Goal: Task Accomplishment & Management: Manage account settings

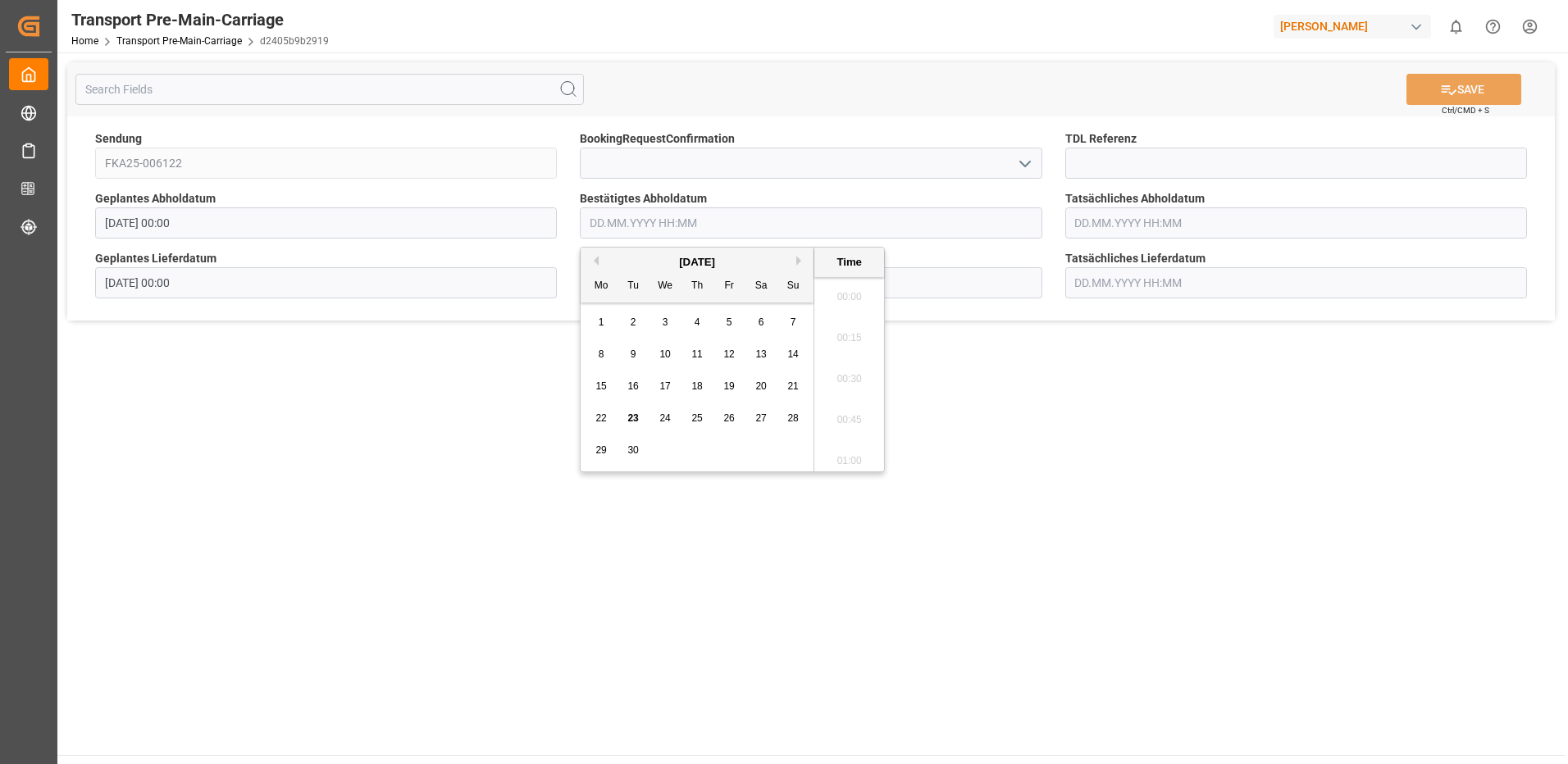
click at [800, 221] on input "text" at bounding box center [810, 223] width 462 height 31
click at [731, 421] on span "26" at bounding box center [728, 418] width 10 height 11
click at [850, 378] on li "10:00" at bounding box center [849, 374] width 70 height 41
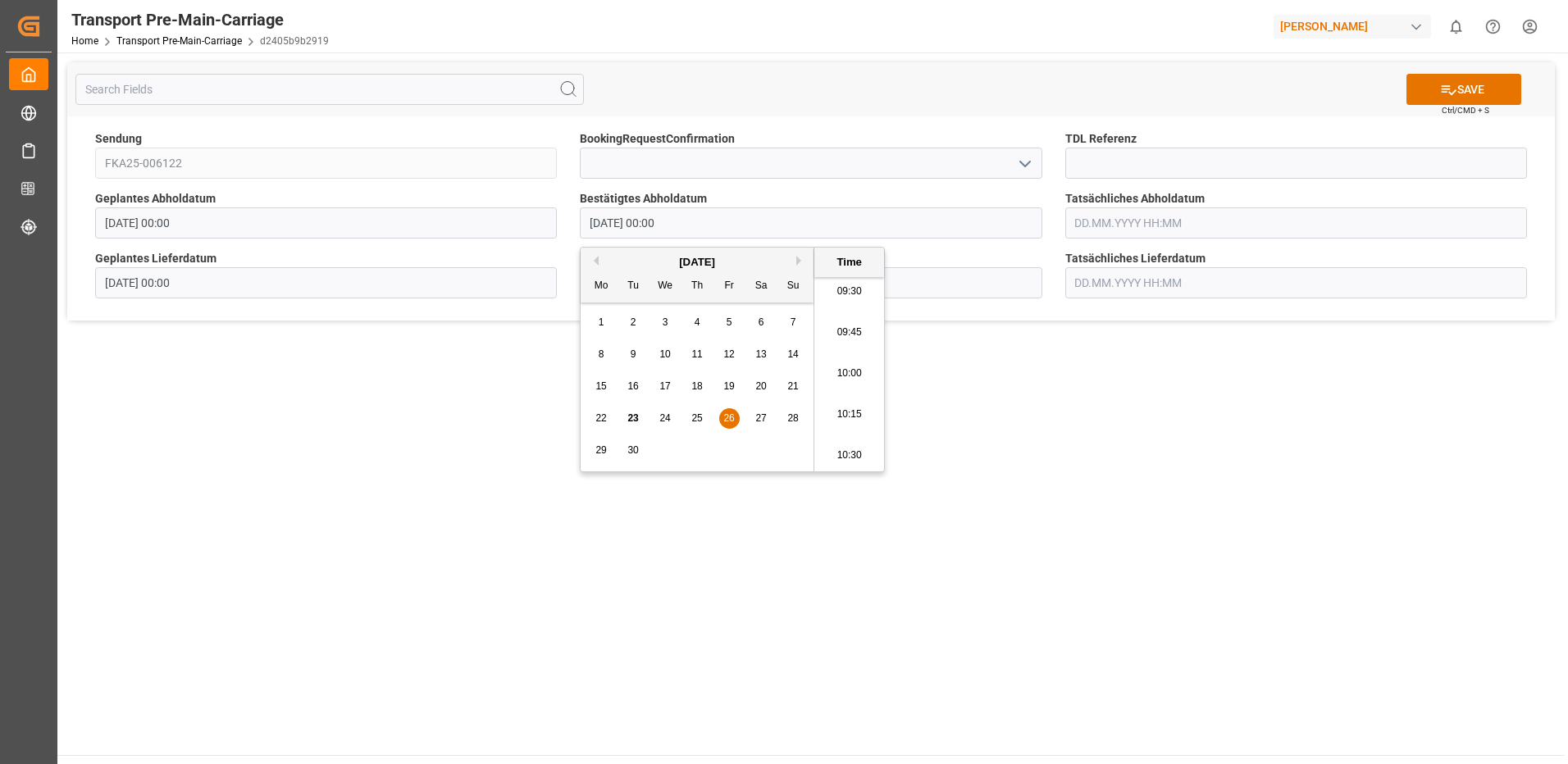
type input "[DATE] 10:00"
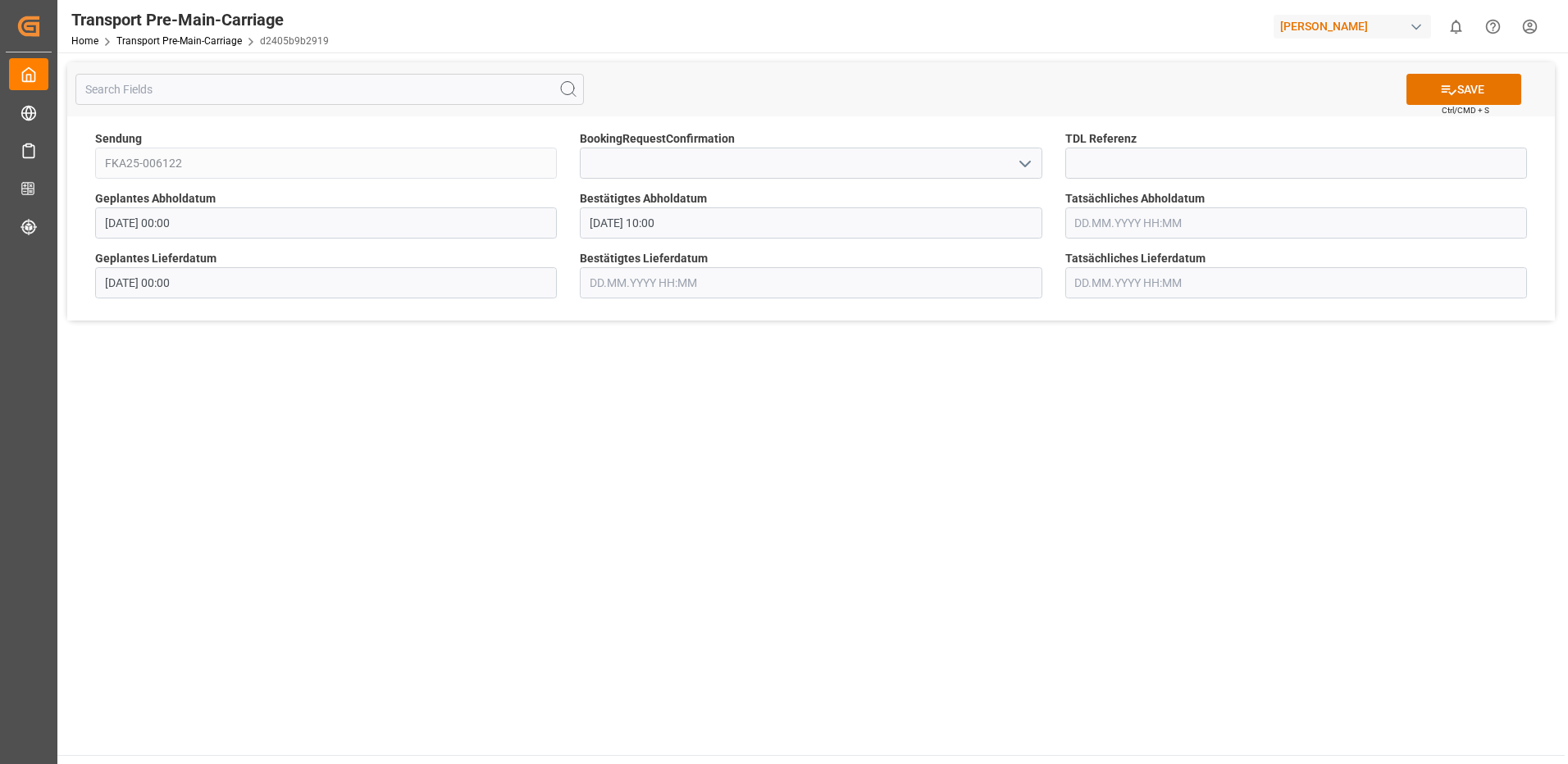
click at [1232, 226] on input "text" at bounding box center [1295, 223] width 462 height 31
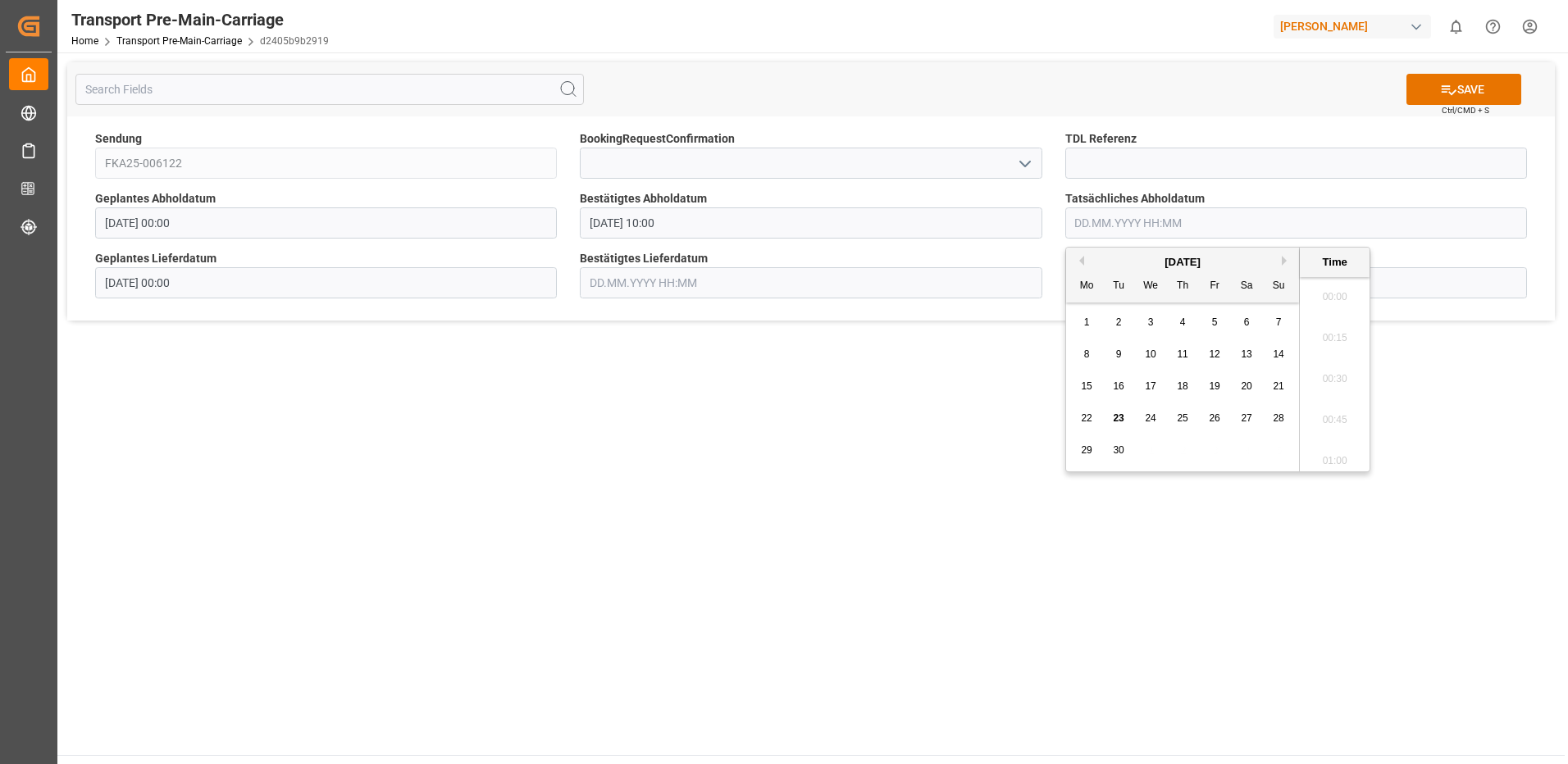
scroll to position [1236, 0]
click at [1209, 421] on span "26" at bounding box center [1214, 418] width 10 height 11
click at [1329, 459] on li "10:00" at bounding box center [1334, 455] width 70 height 41
type input "[DATE] 10:00"
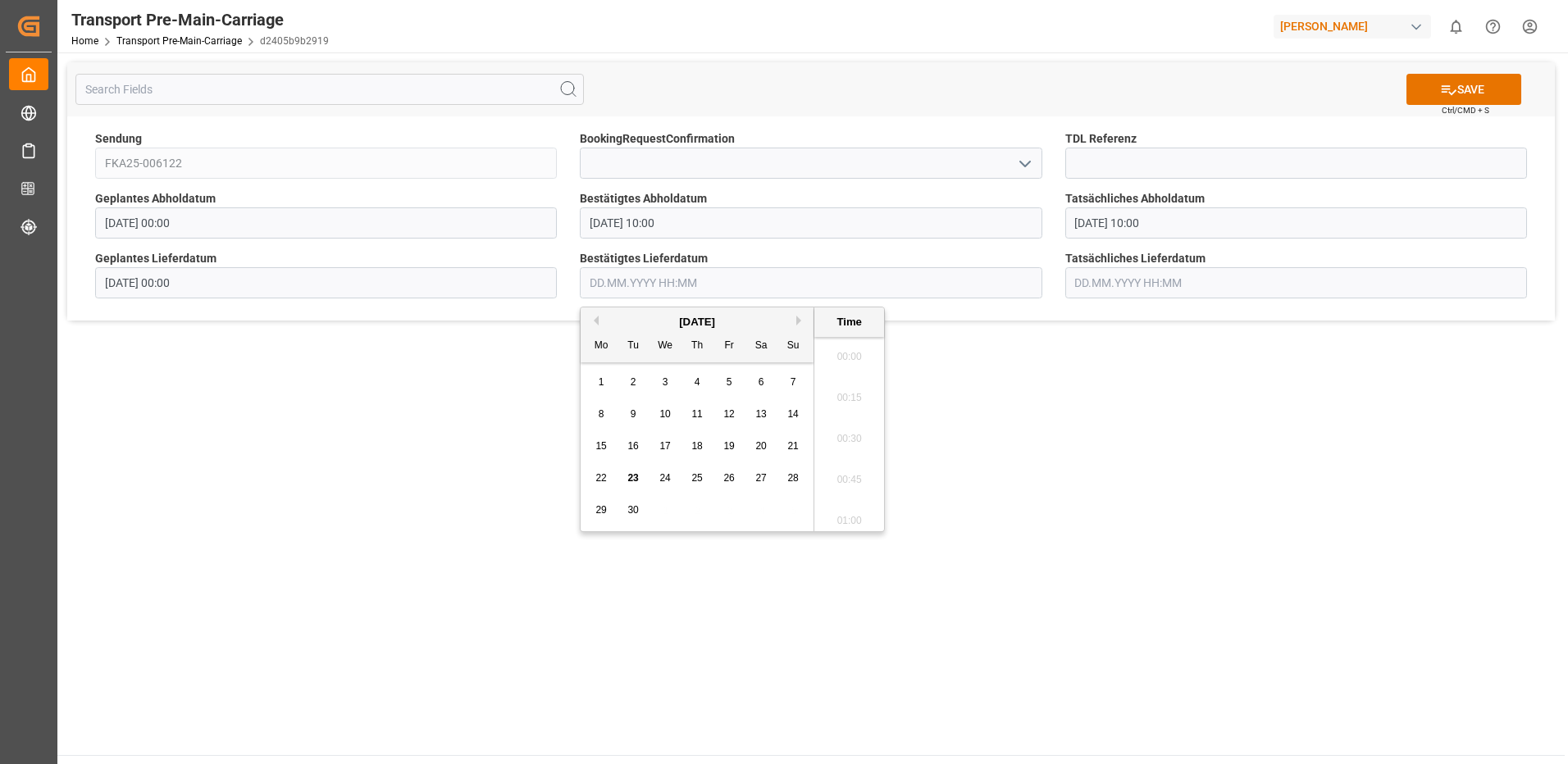
click at [724, 295] on input "text" at bounding box center [810, 283] width 462 height 31
click at [599, 511] on span "29" at bounding box center [601, 509] width 10 height 11
click at [848, 429] on li "08:00" at bounding box center [849, 433] width 70 height 41
type input "[DATE] 08:00"
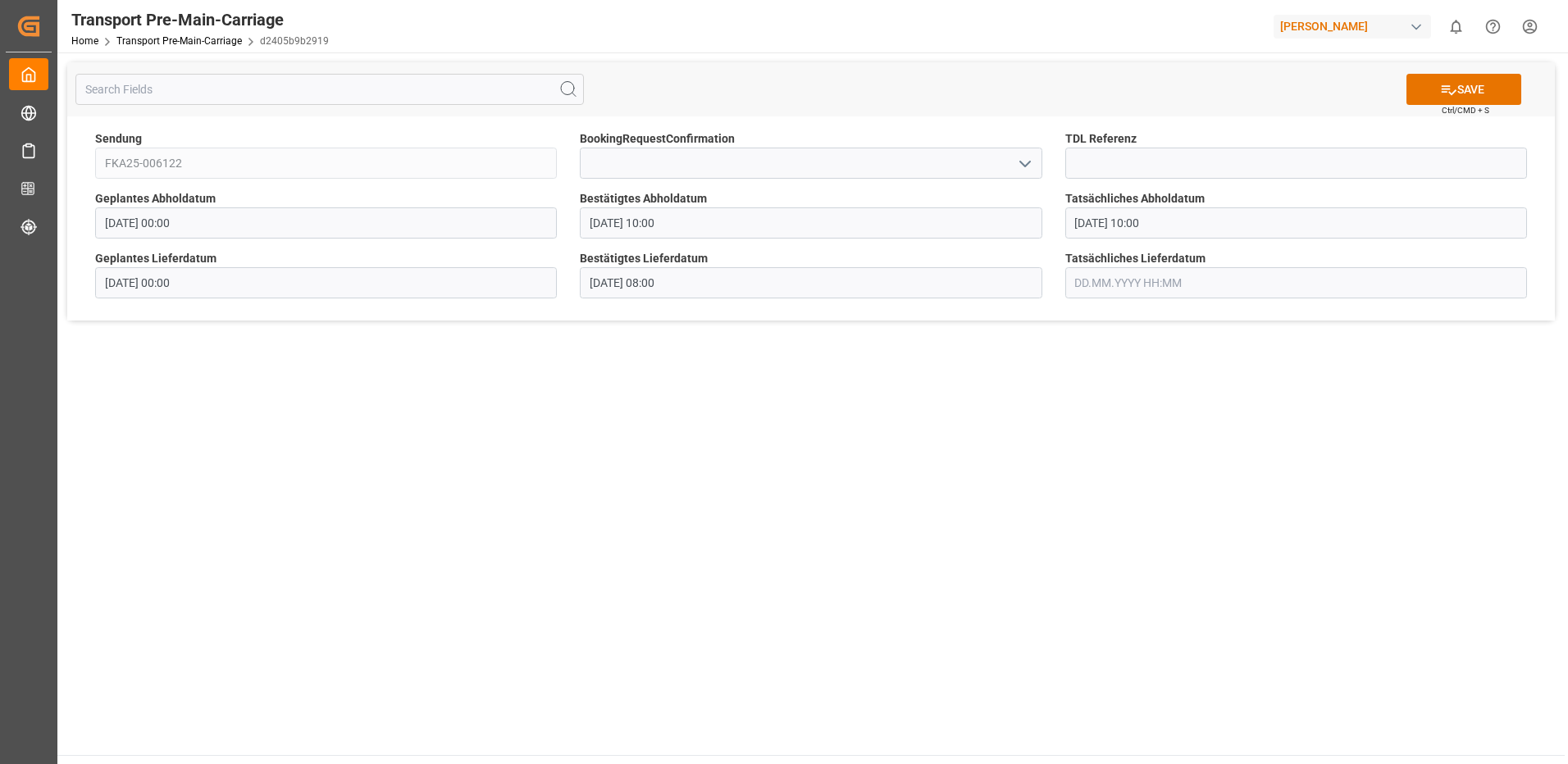
click at [1145, 283] on input "text" at bounding box center [1295, 283] width 462 height 31
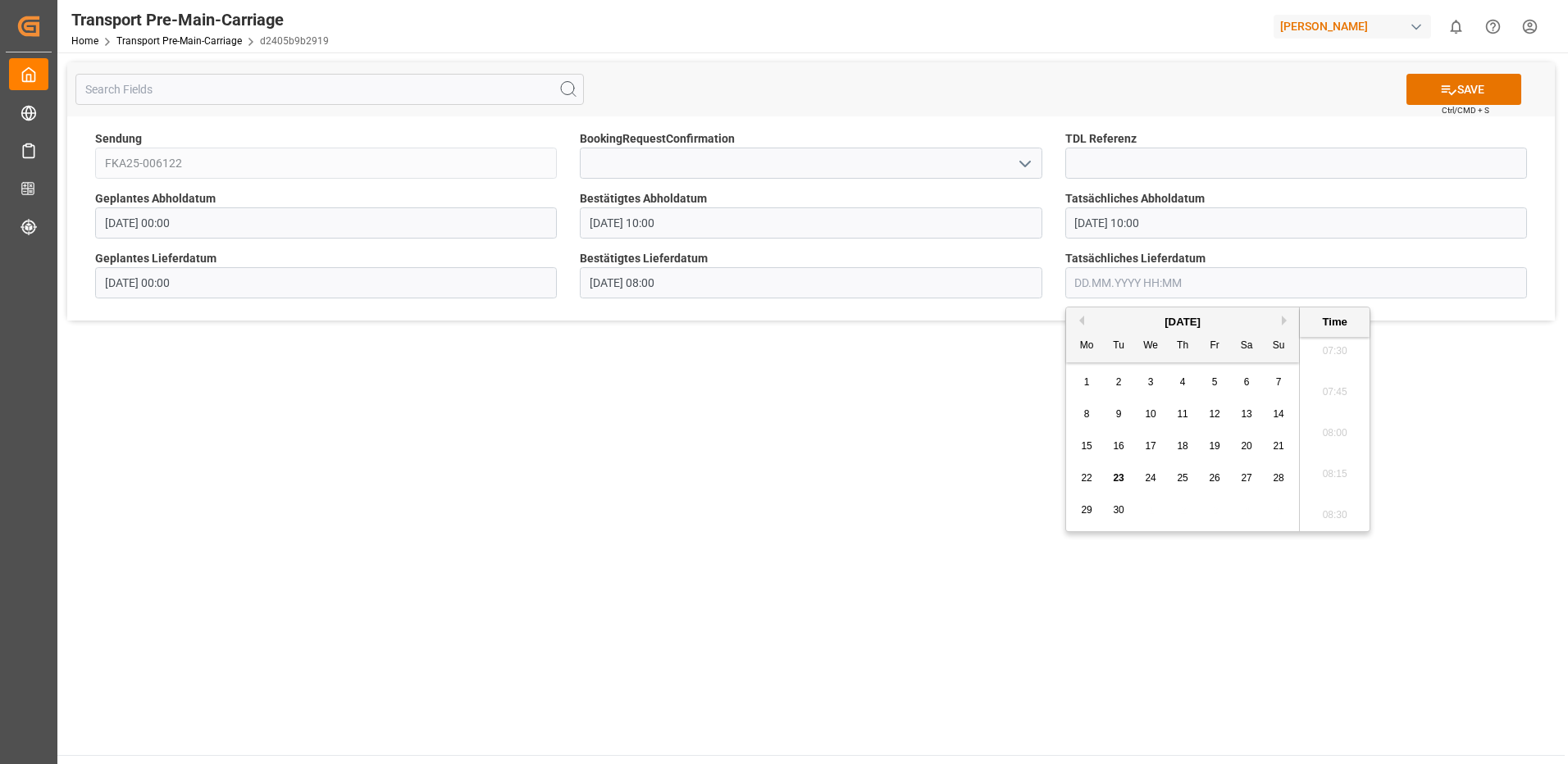
click at [1081, 511] on span "29" at bounding box center [1086, 509] width 10 height 11
click at [1332, 433] on li "08:00" at bounding box center [1334, 433] width 70 height 41
type input "[DATE] 08:00"
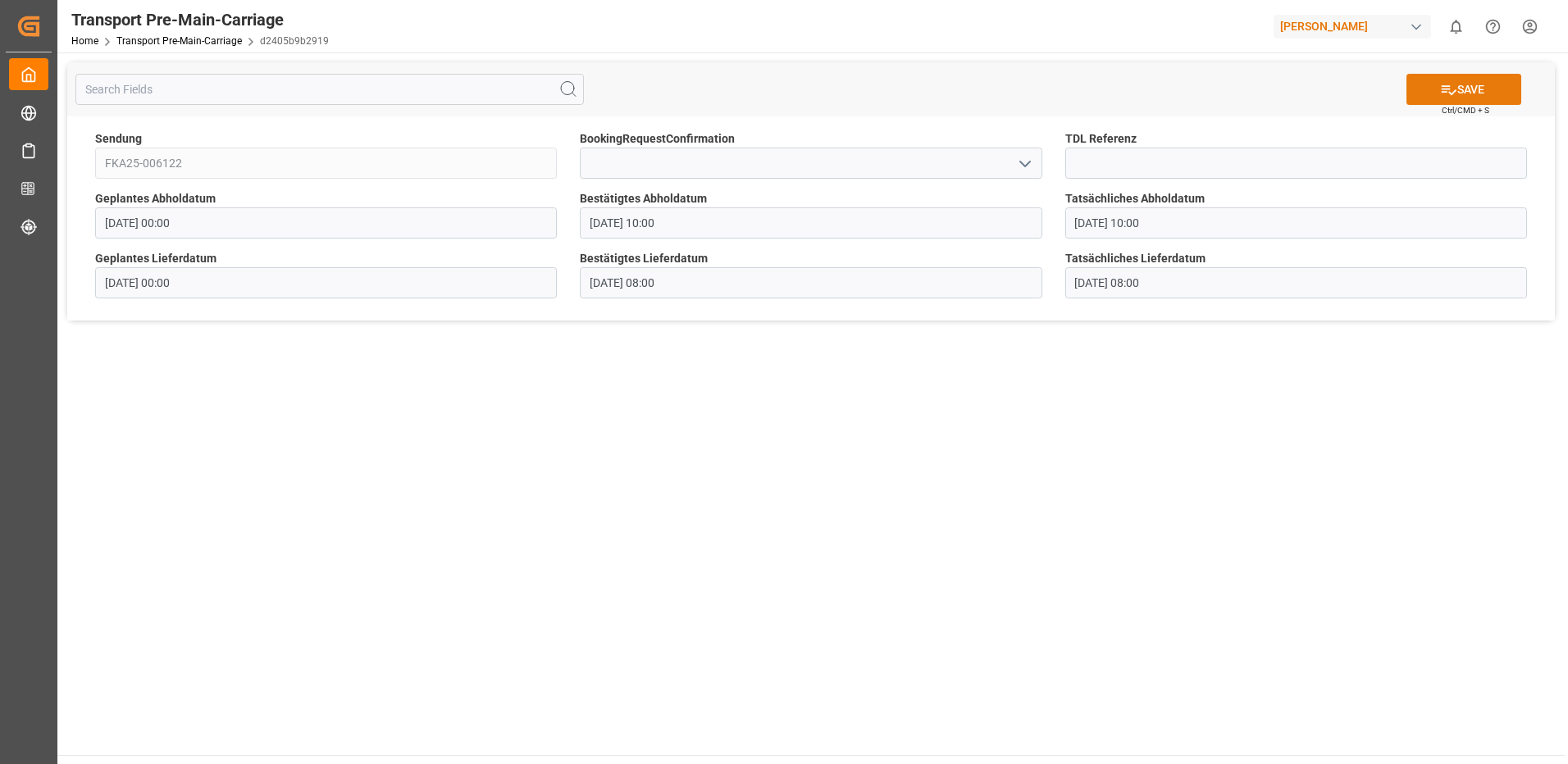
click at [1464, 92] on button "SAVE" at bounding box center [1464, 90] width 115 height 31
